Goal: Task Accomplishment & Management: Manage account settings

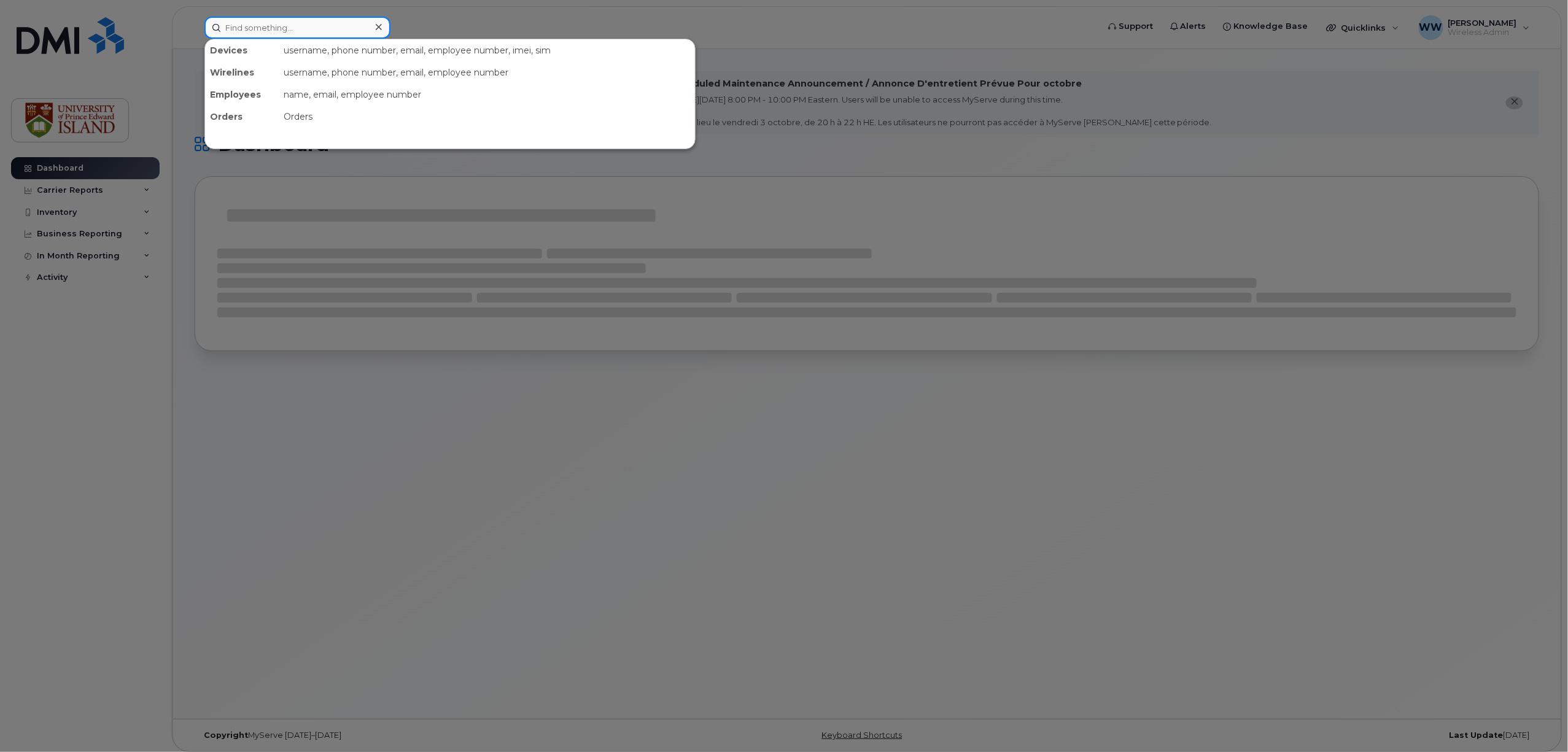
click at [282, 26] on input at bounding box center [297, 28] width 186 height 22
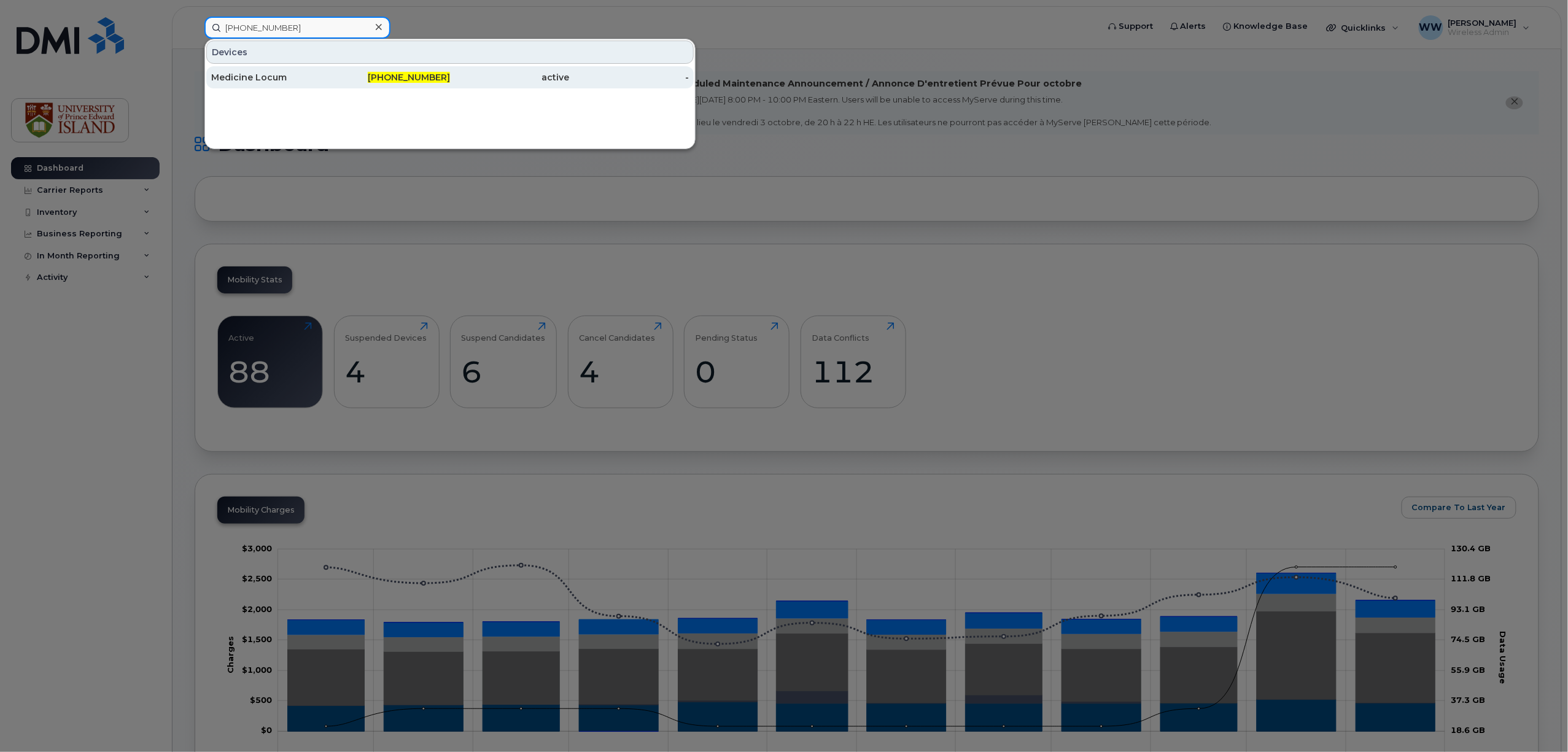
type input "902-629-0341"
click at [271, 80] on div "Medicine Locum" at bounding box center [270, 77] width 119 height 12
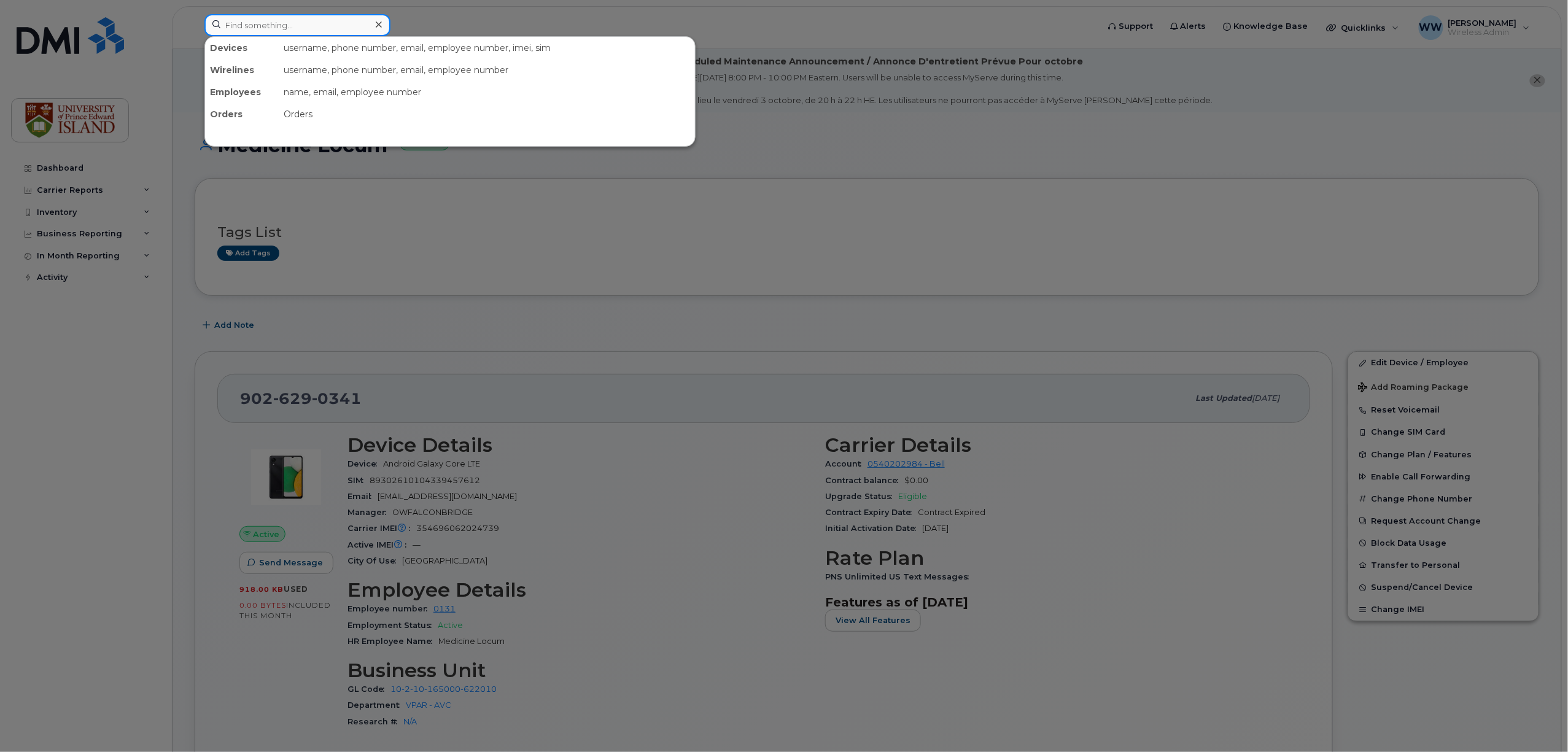
click at [292, 32] on input at bounding box center [297, 25] width 186 height 22
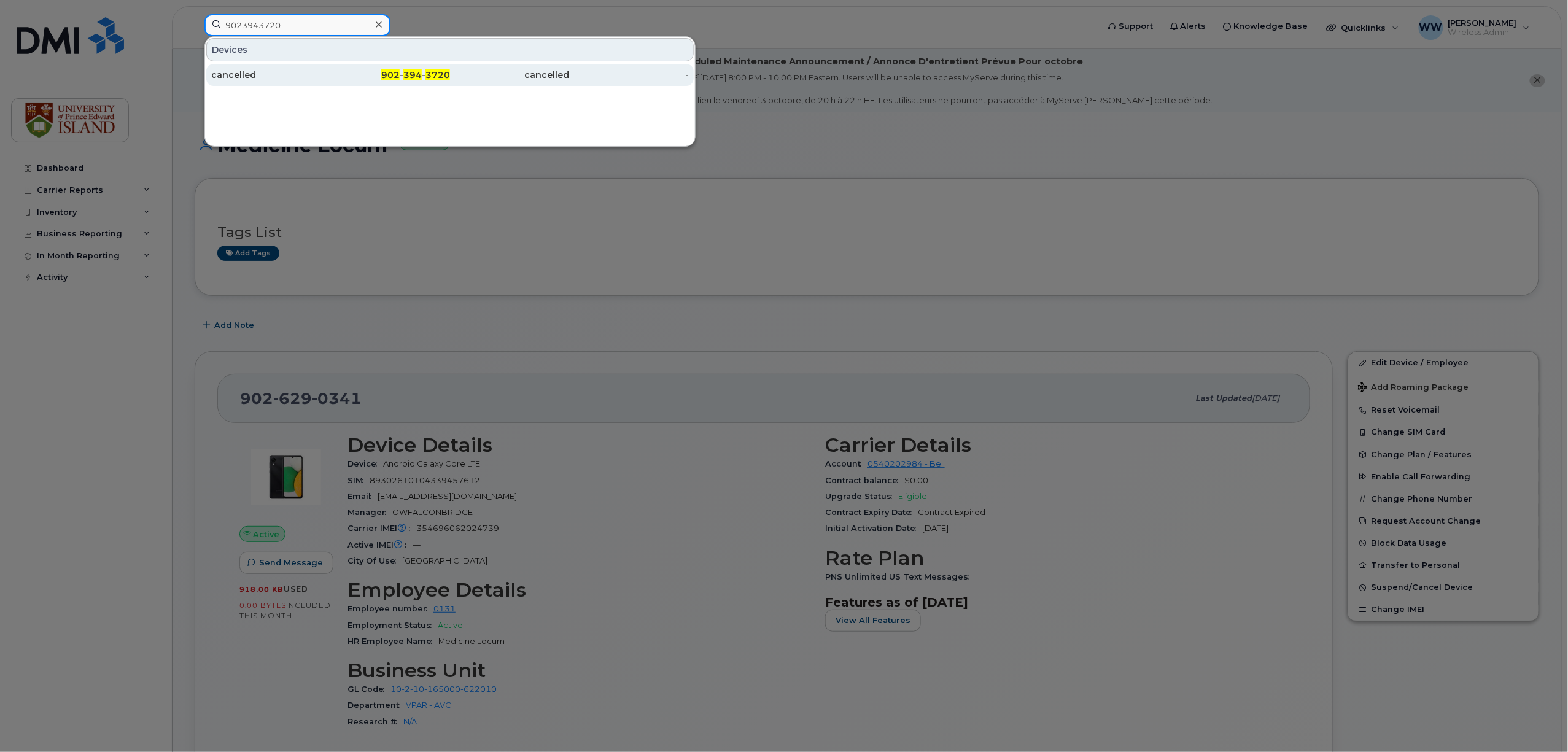
type input "9023943720"
click at [258, 80] on div "cancelled" at bounding box center [270, 74] width 119 height 12
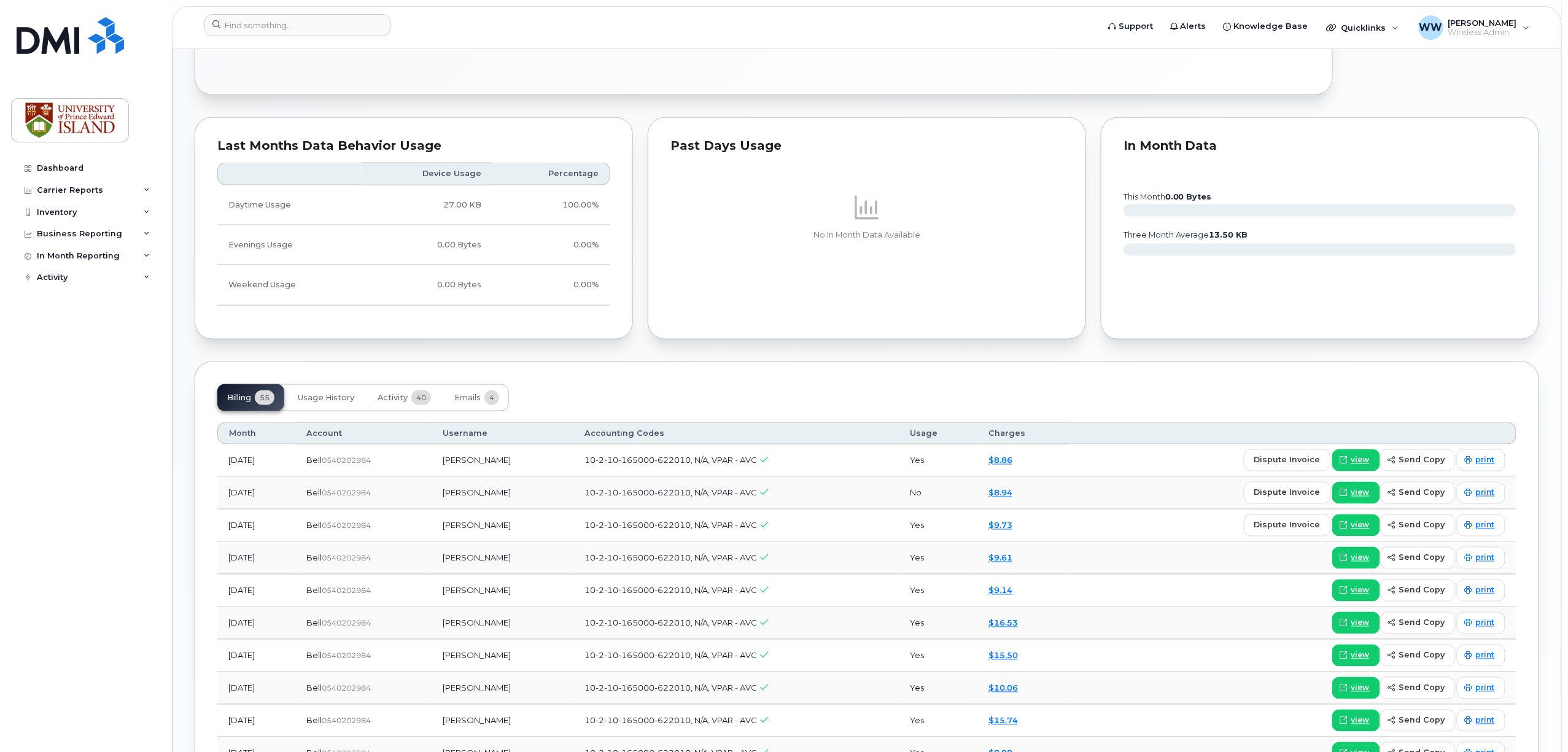
scroll to position [737, 0]
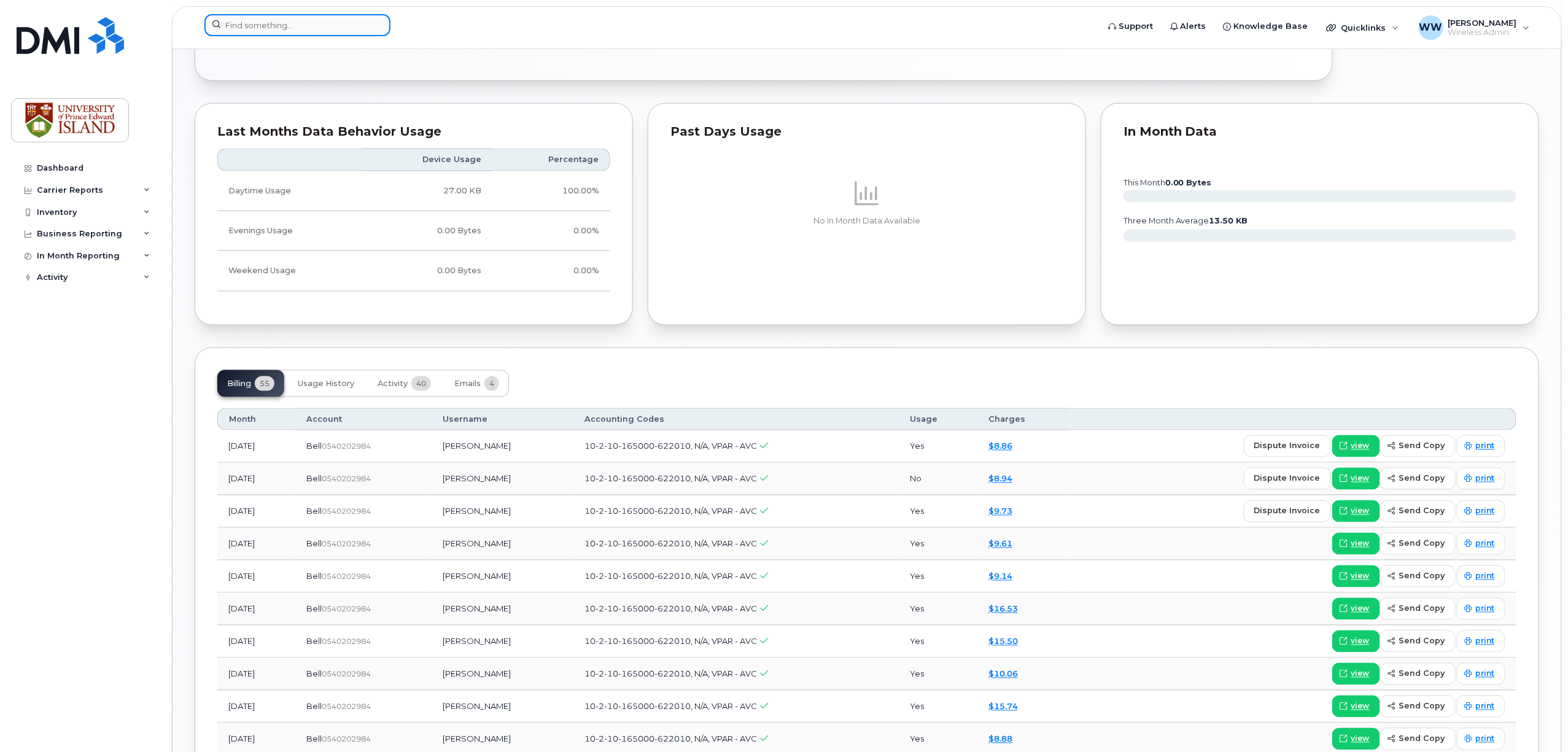
click at [274, 28] on input at bounding box center [297, 25] width 186 height 22
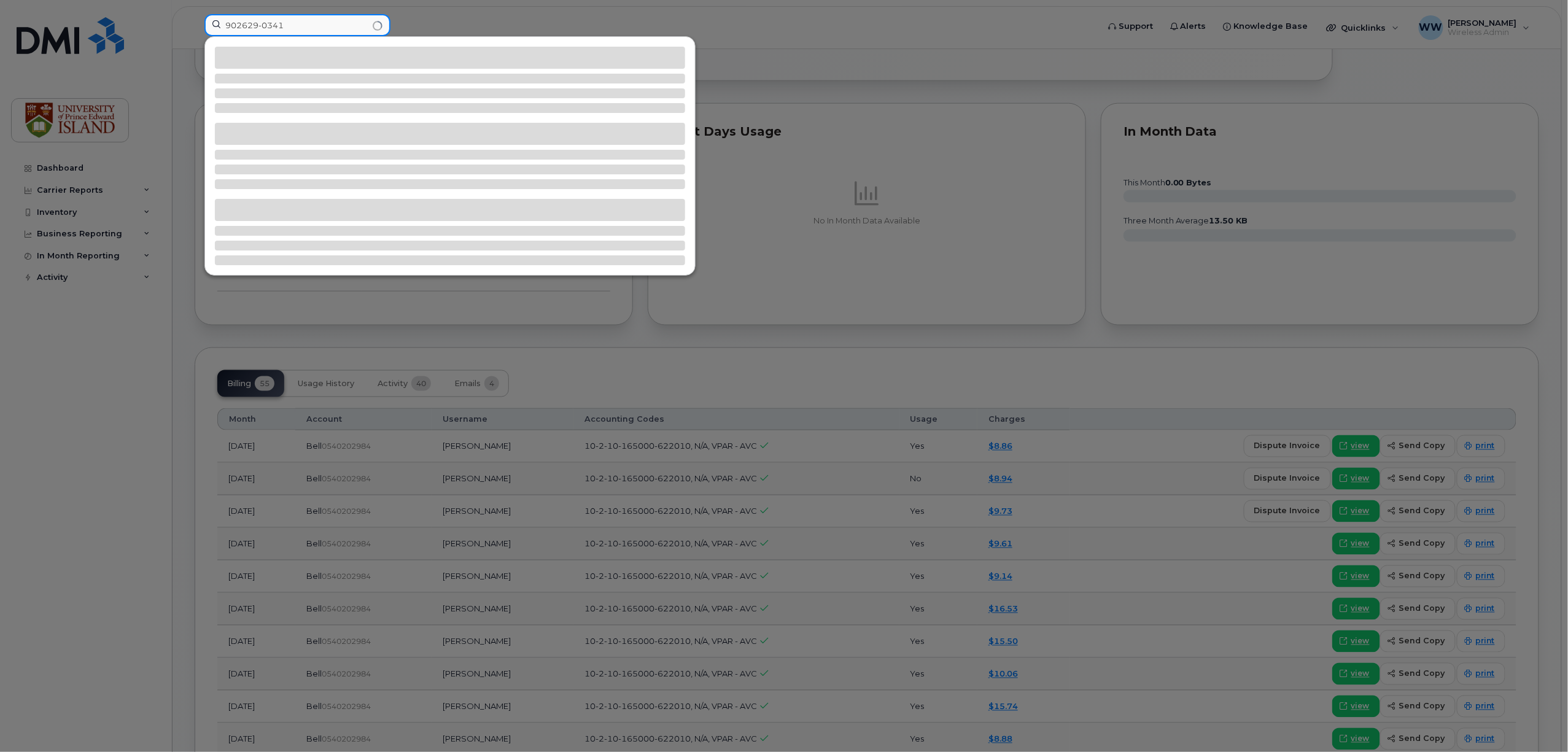
type input "902629-0341"
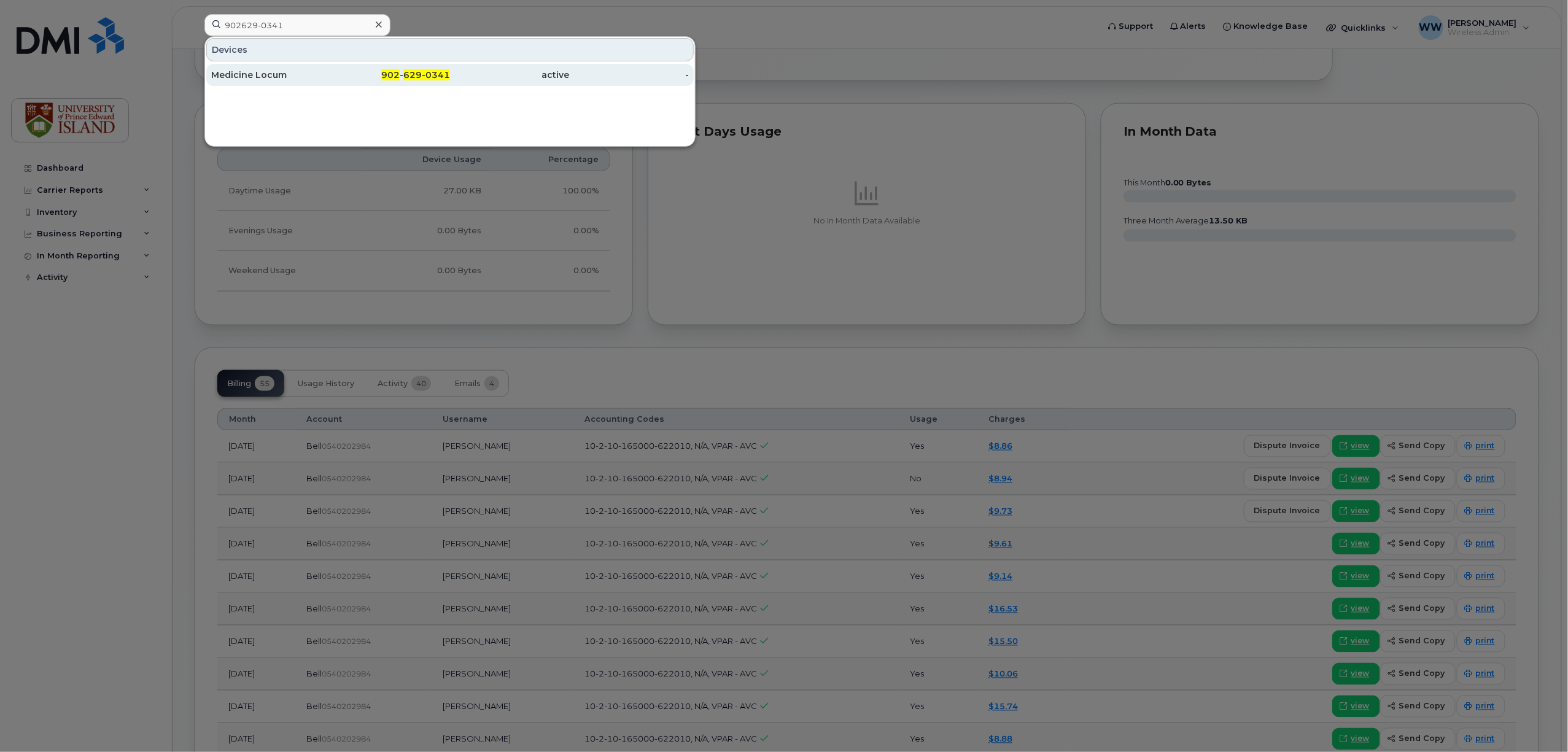
click at [262, 79] on div "Medicine Locum" at bounding box center [270, 74] width 119 height 12
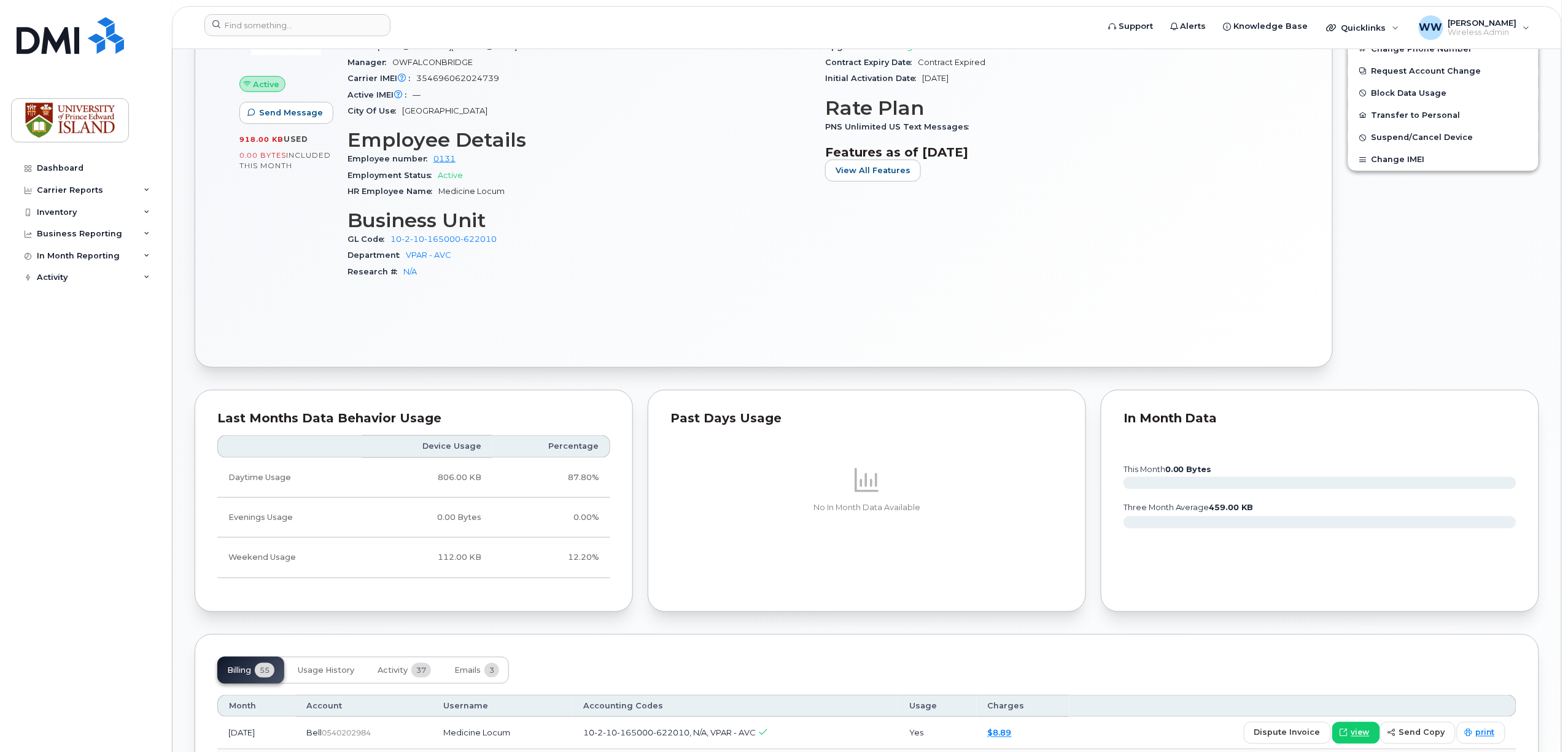
scroll to position [246, 0]
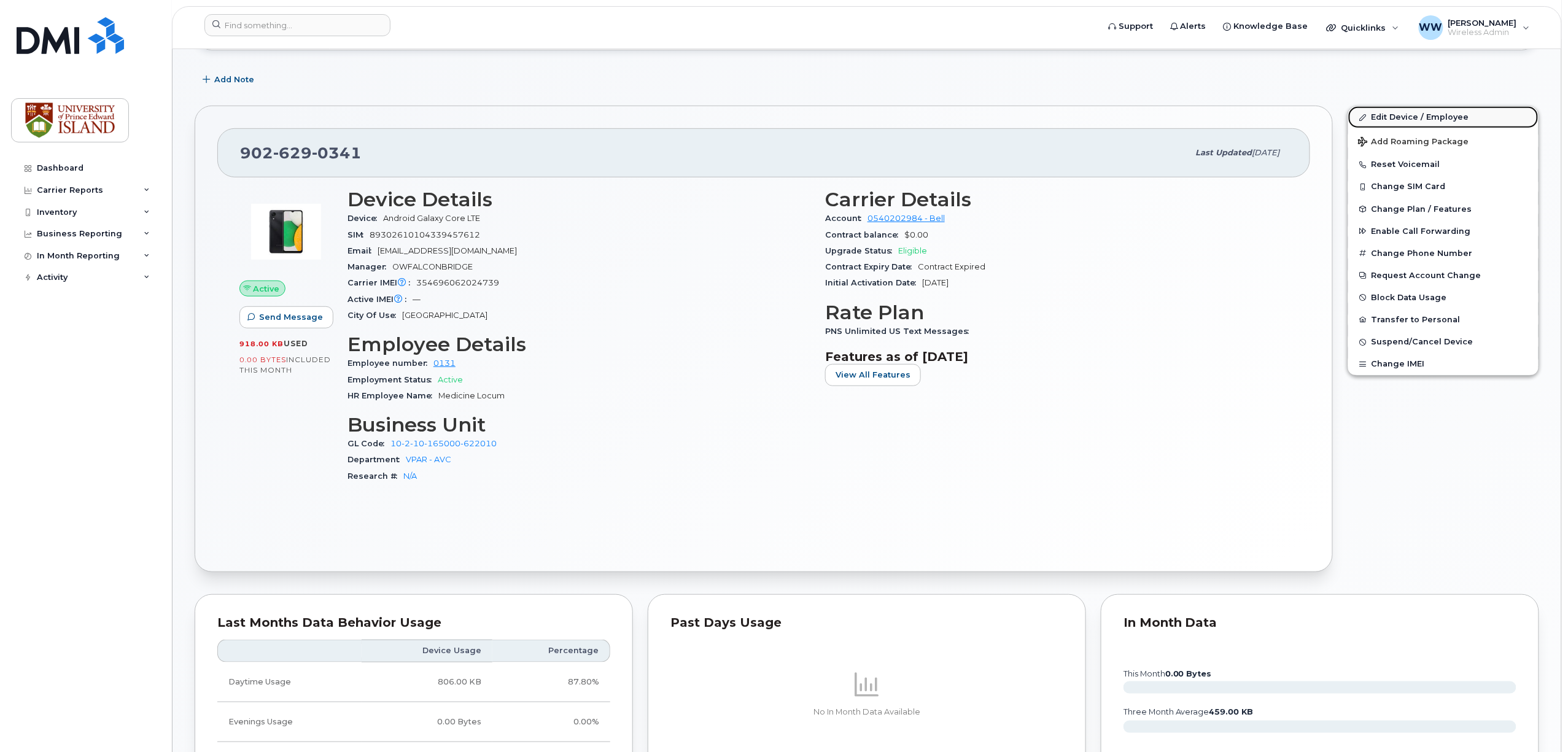
click at [1413, 116] on link "Edit Device / Employee" at bounding box center [1443, 117] width 190 height 22
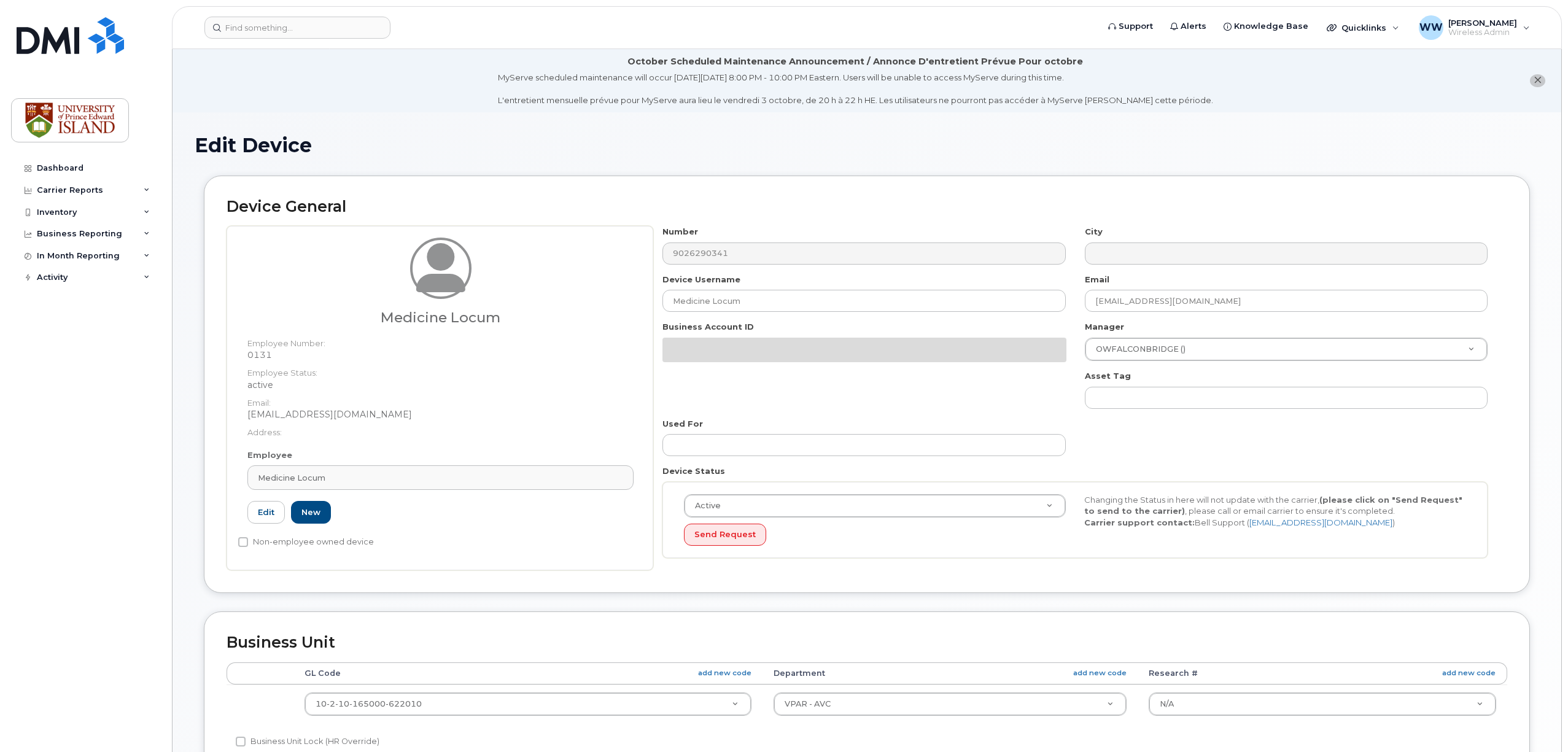
select select "2042298"
select select "2042284"
